Goal: Information Seeking & Learning: Check status

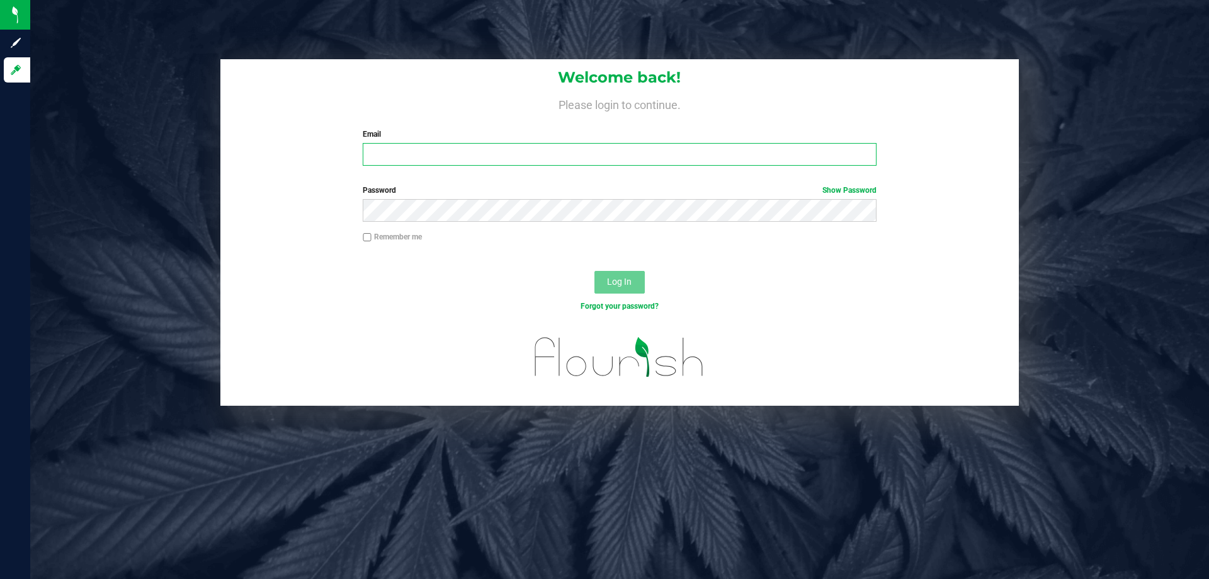
click at [513, 162] on input "Email" at bounding box center [619, 154] width 513 height 23
type input "[PERSON_NAME][EMAIL_ADDRESS][DOMAIN_NAME]"
click at [516, 192] on label "Password Show Password" at bounding box center [619, 189] width 513 height 11
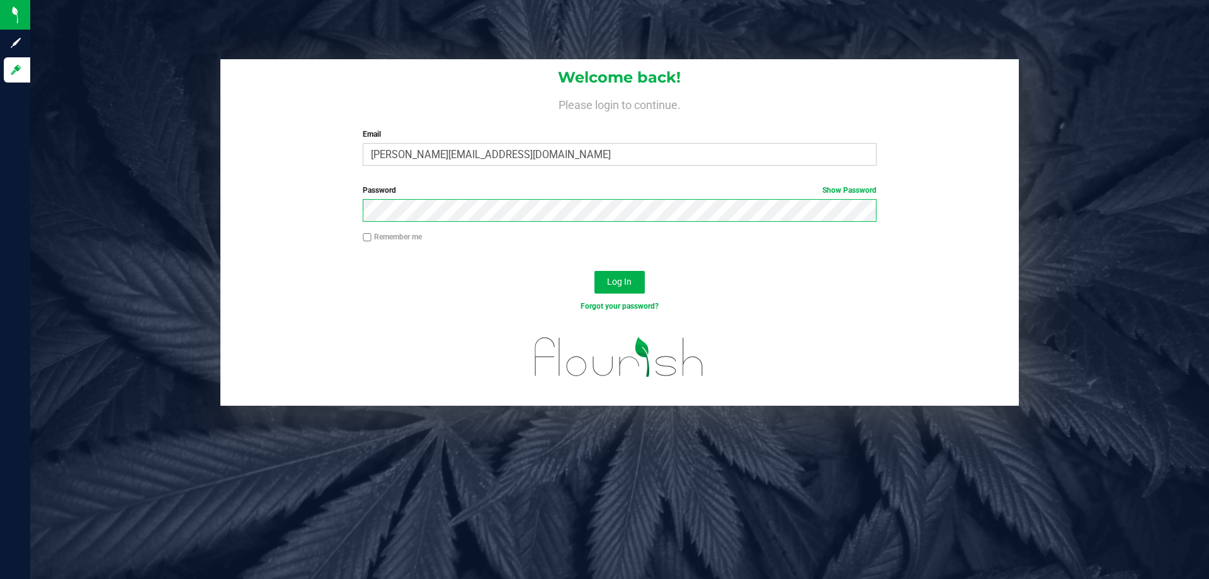
click at [594, 271] on button "Log In" at bounding box center [619, 282] width 50 height 23
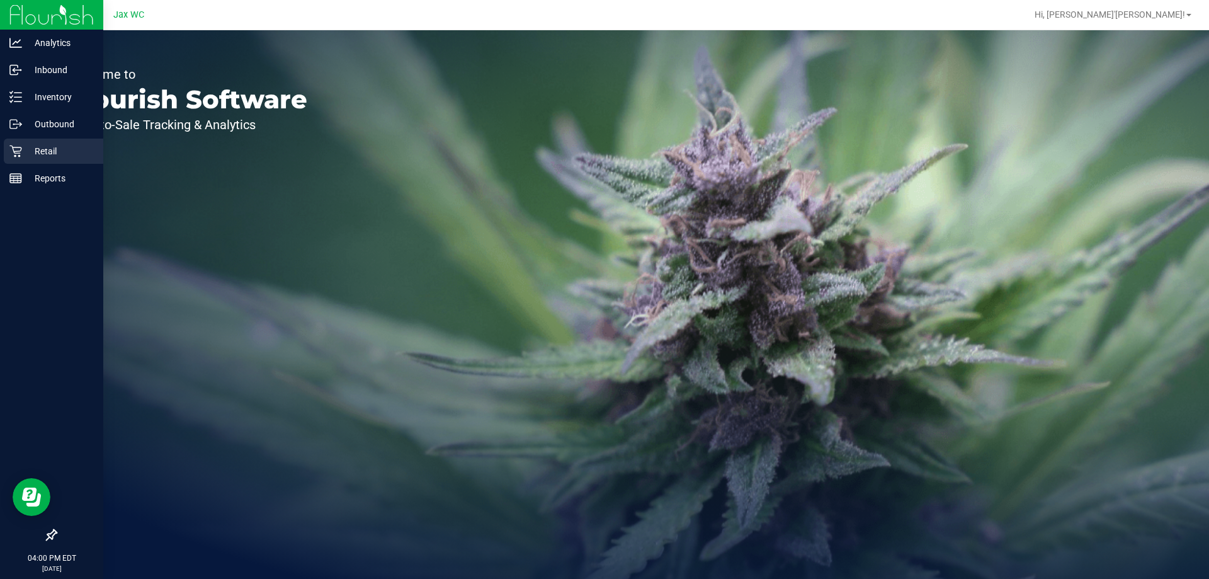
click at [31, 155] on p "Retail" at bounding box center [60, 151] width 76 height 15
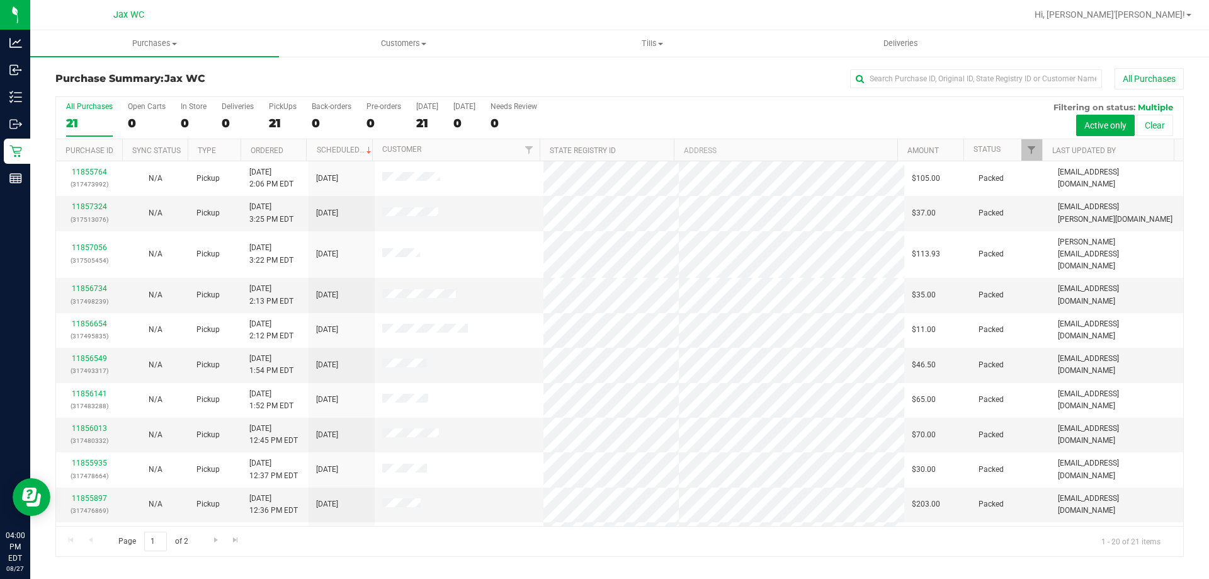
scroll to position [332, 0]
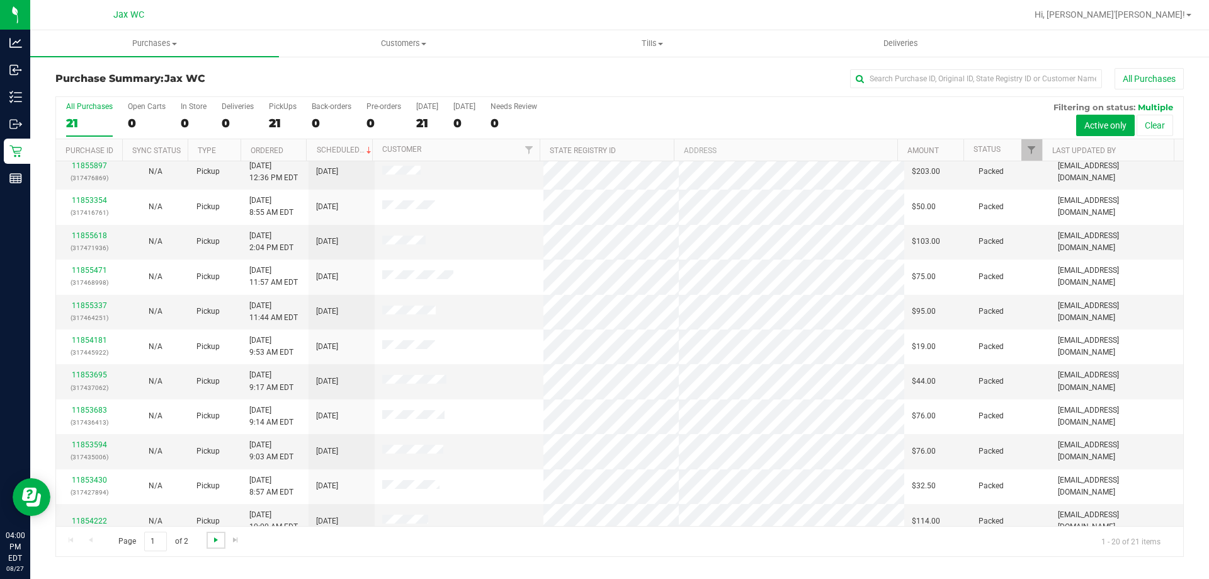
click at [212, 542] on span "Go to the next page" at bounding box center [216, 540] width 10 height 10
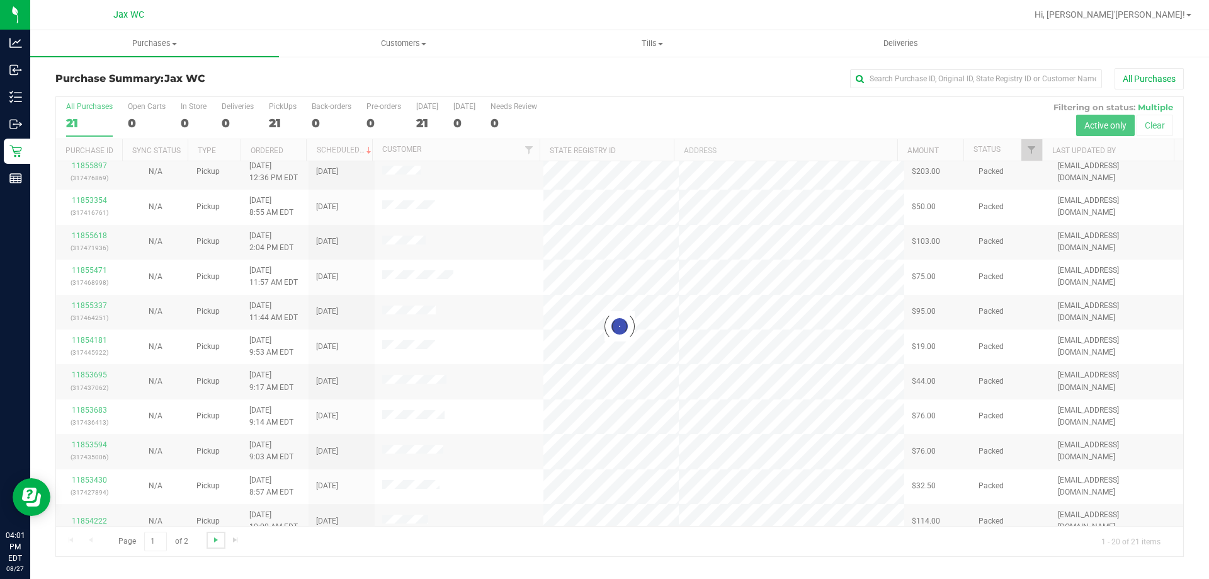
scroll to position [0, 0]
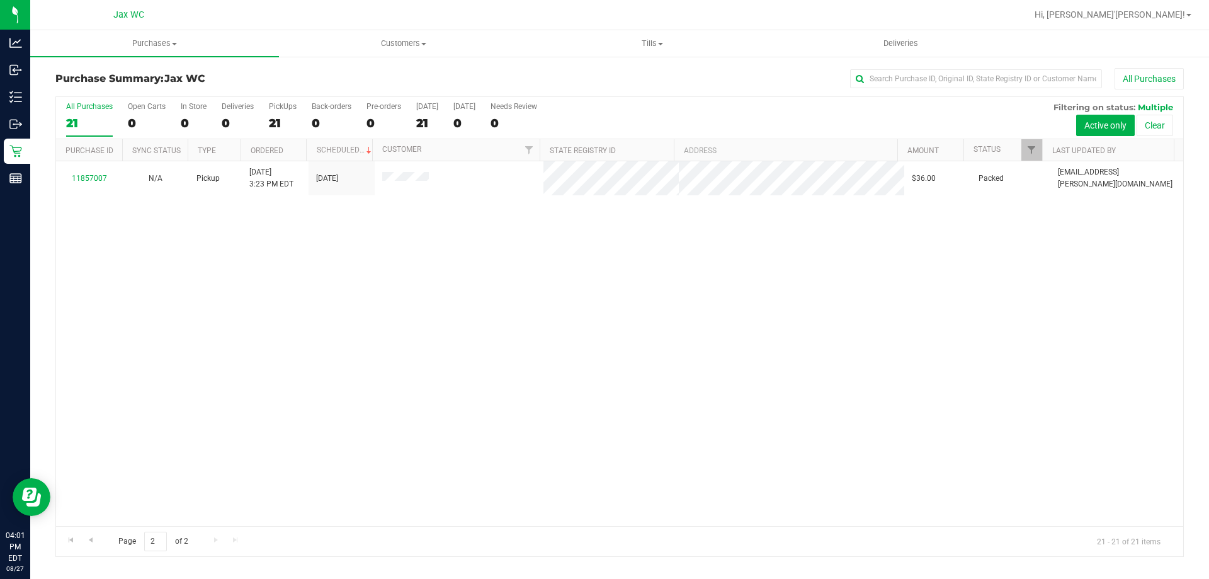
click at [75, 124] on div "21" at bounding box center [89, 123] width 47 height 14
click at [0, 0] on input "All Purchases 21" at bounding box center [0, 0] width 0 height 0
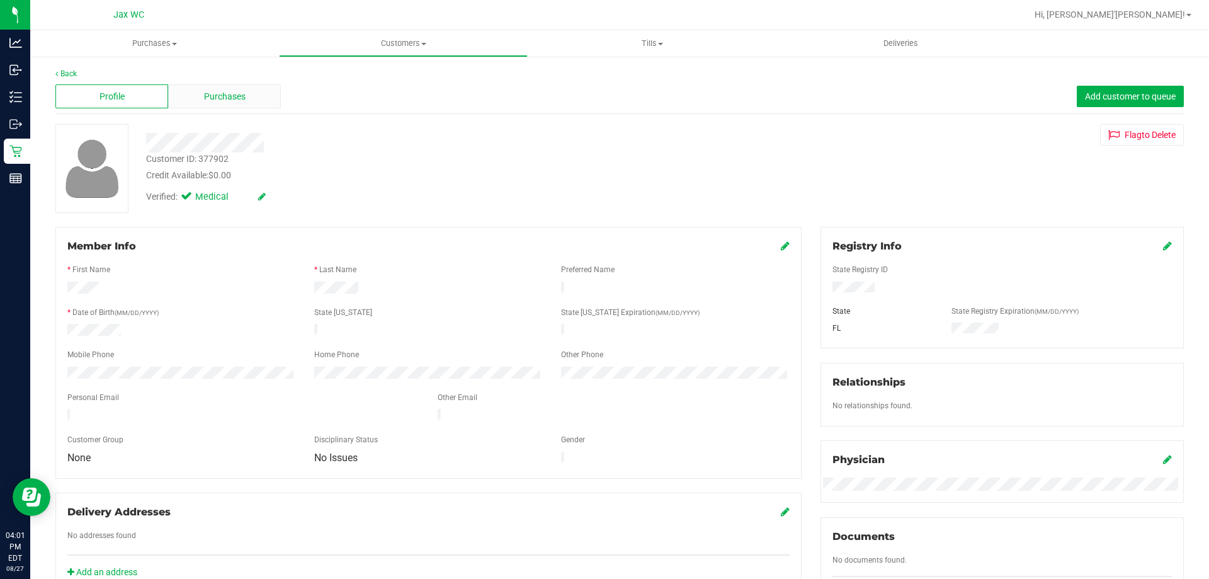
click at [251, 89] on div "Purchases" at bounding box center [224, 96] width 113 height 24
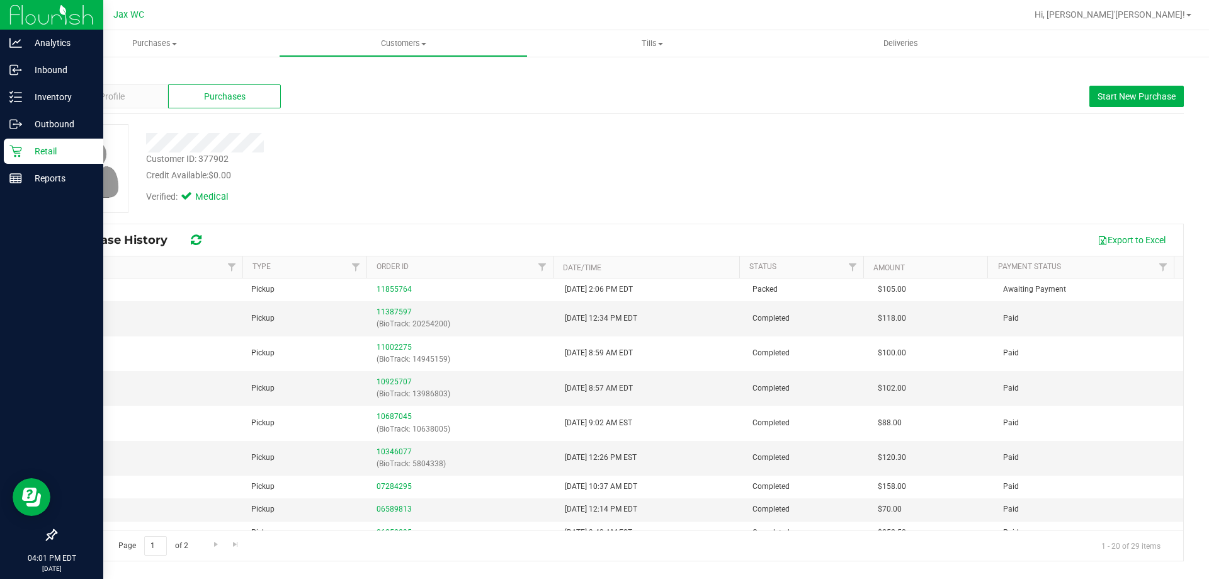
click at [16, 164] on link "Retail" at bounding box center [51, 152] width 103 height 27
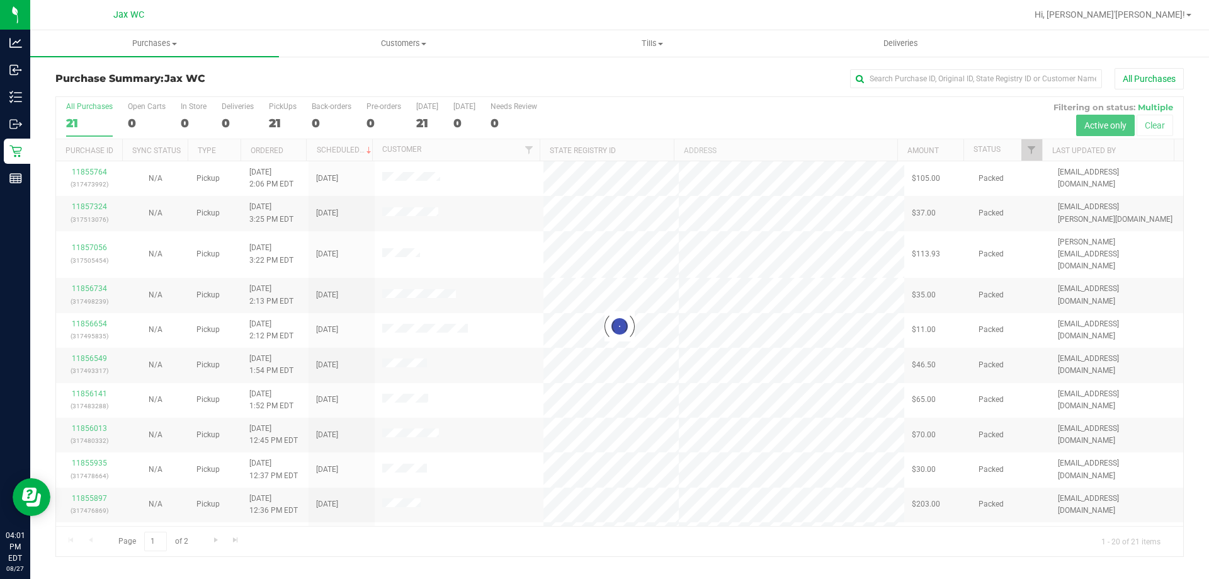
click at [413, 212] on div at bounding box center [619, 326] width 1127 height 459
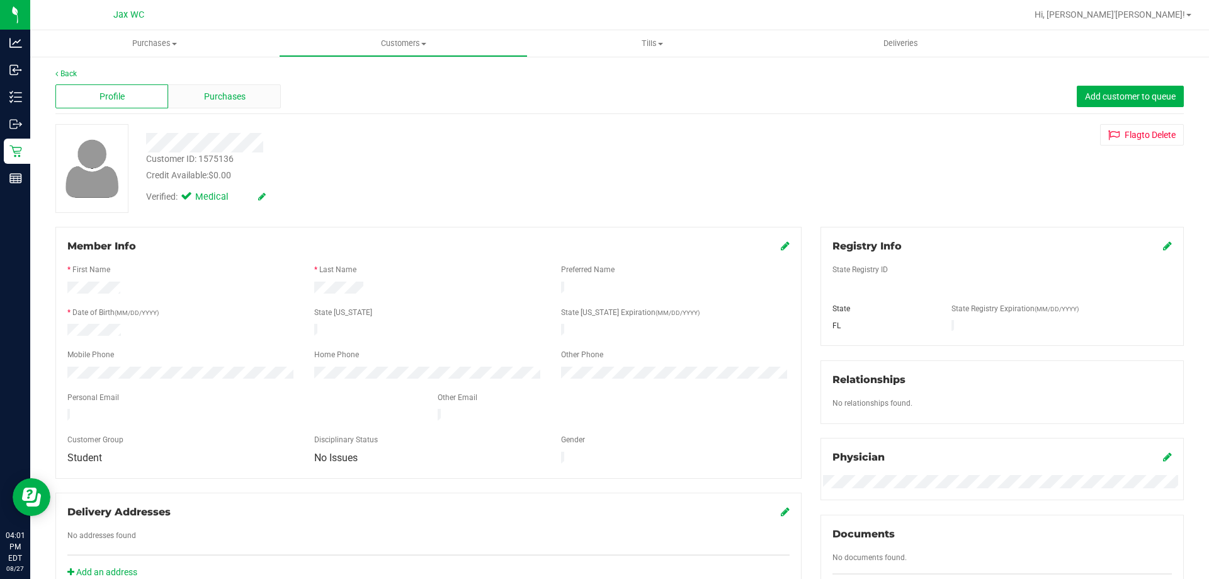
click at [232, 98] on span "Purchases" at bounding box center [225, 96] width 42 height 13
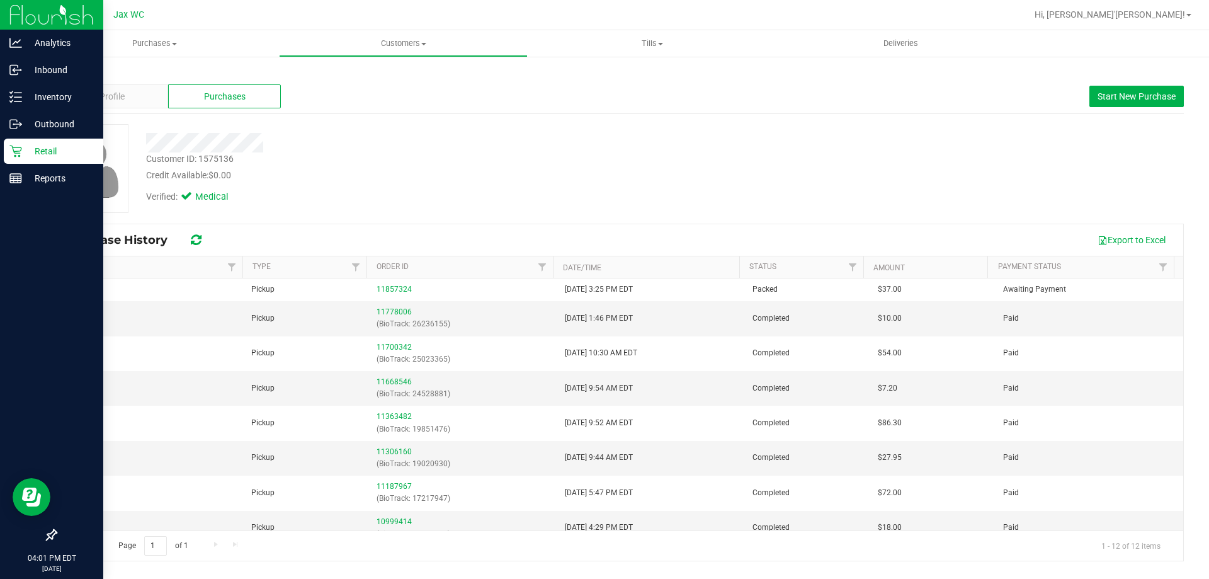
click at [23, 144] on p "Retail" at bounding box center [60, 151] width 76 height 15
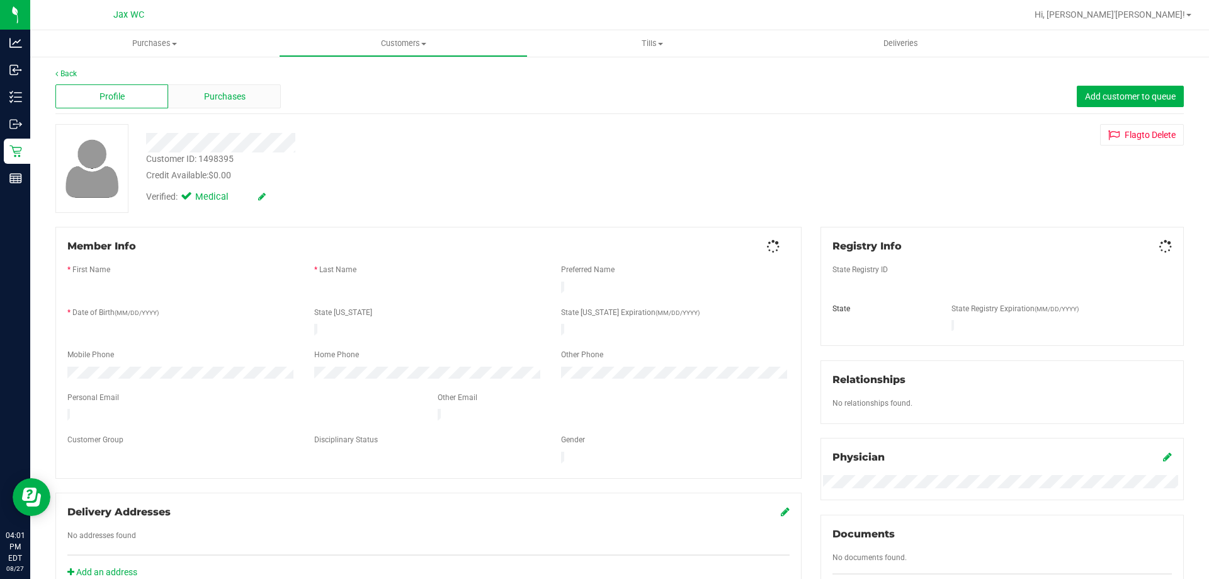
click at [252, 93] on div "Purchases" at bounding box center [224, 96] width 113 height 24
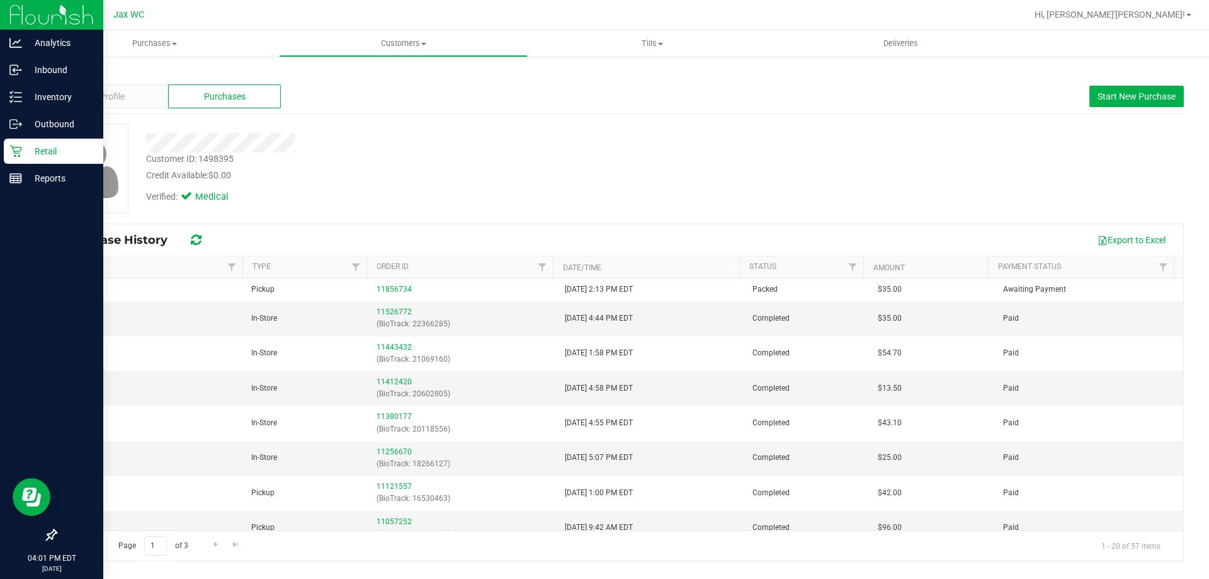
click at [27, 151] on p "Retail" at bounding box center [60, 151] width 76 height 15
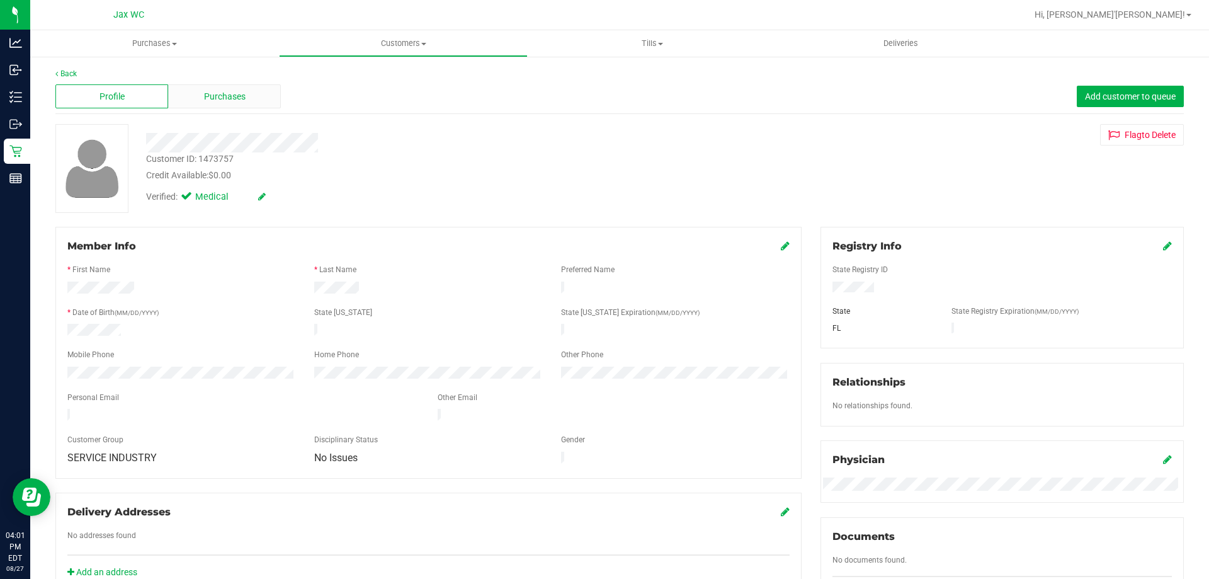
click at [259, 91] on div "Purchases" at bounding box center [224, 96] width 113 height 24
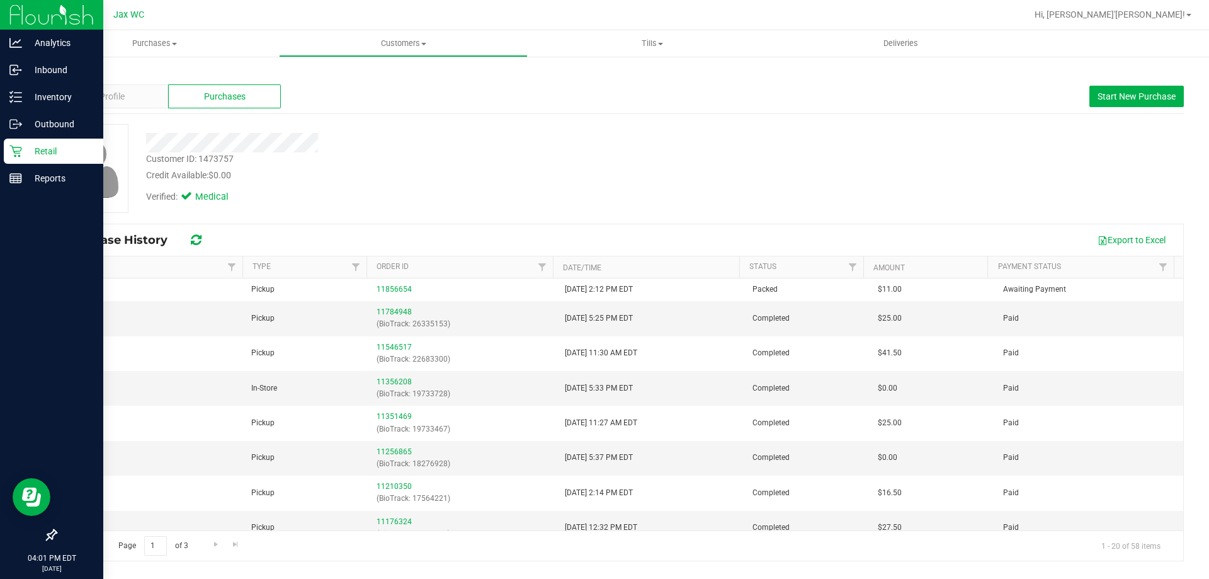
click at [14, 151] on icon at bounding box center [15, 151] width 12 height 12
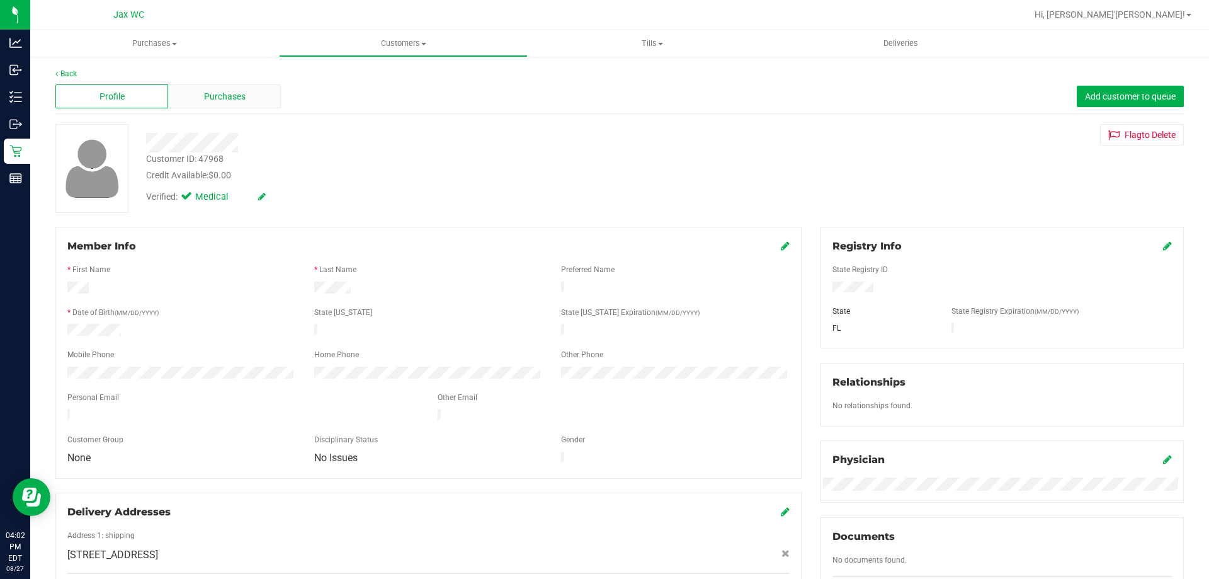
click at [213, 93] on span "Purchases" at bounding box center [225, 96] width 42 height 13
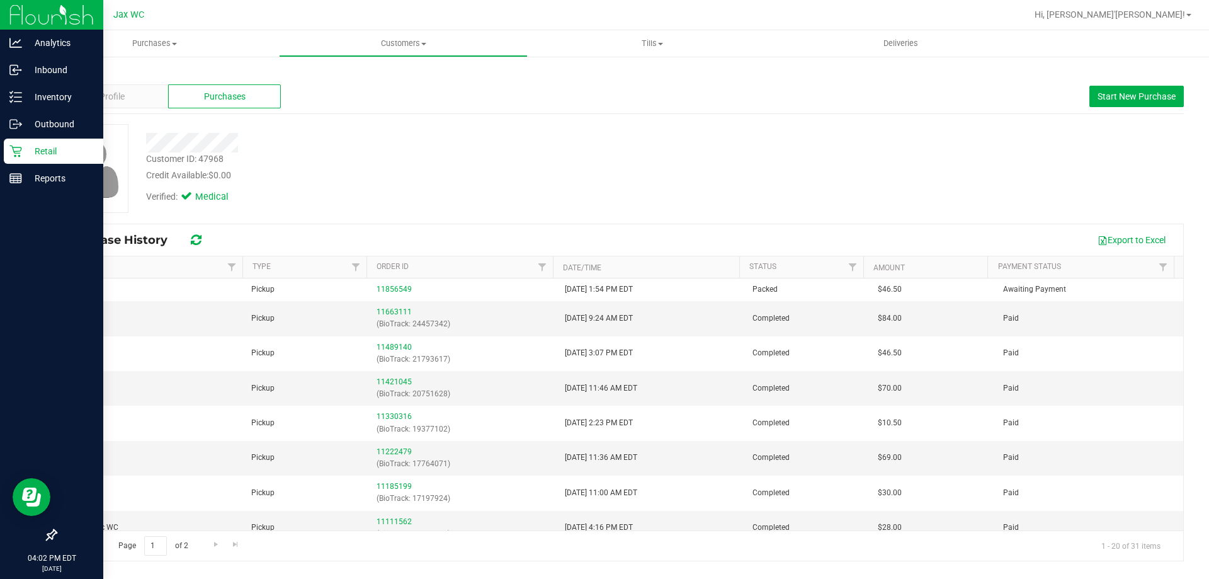
click at [17, 145] on icon at bounding box center [15, 151] width 13 height 13
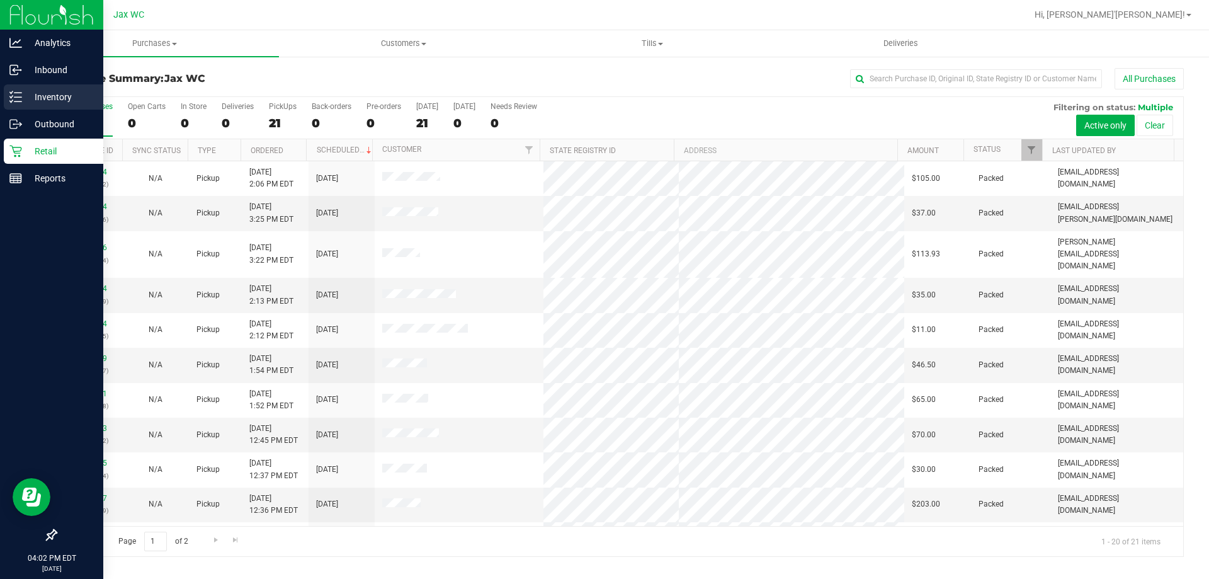
click at [18, 101] on line at bounding box center [17, 101] width 7 height 0
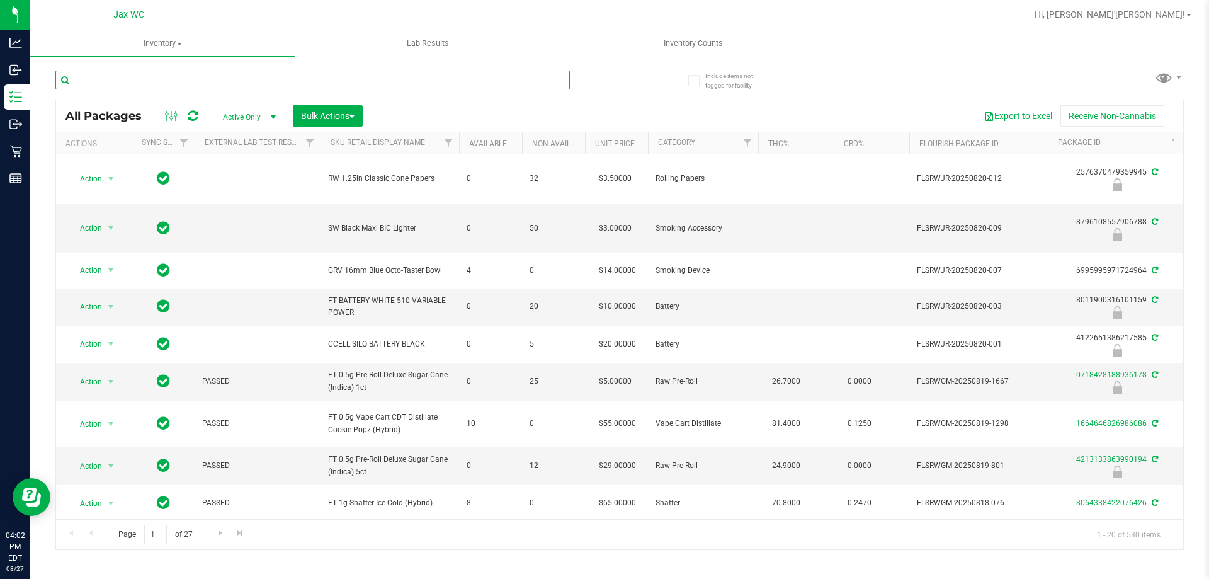
click at [162, 86] on input "text" at bounding box center [312, 80] width 514 height 19
type input "ffp"
